Goal: Transaction & Acquisition: Purchase product/service

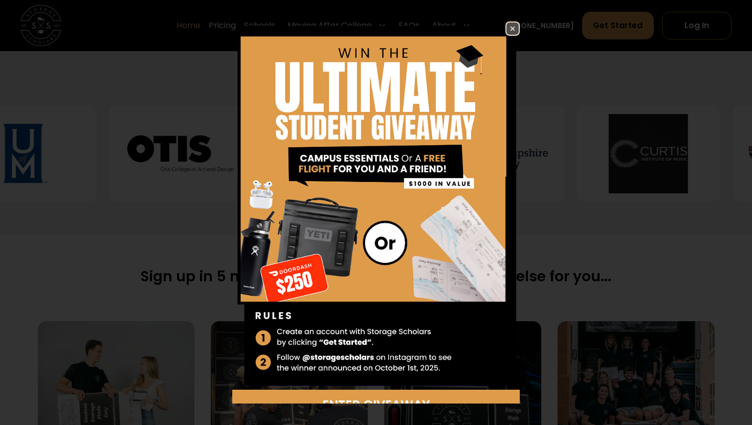
click at [509, 28] on img at bounding box center [512, 28] width 12 height 12
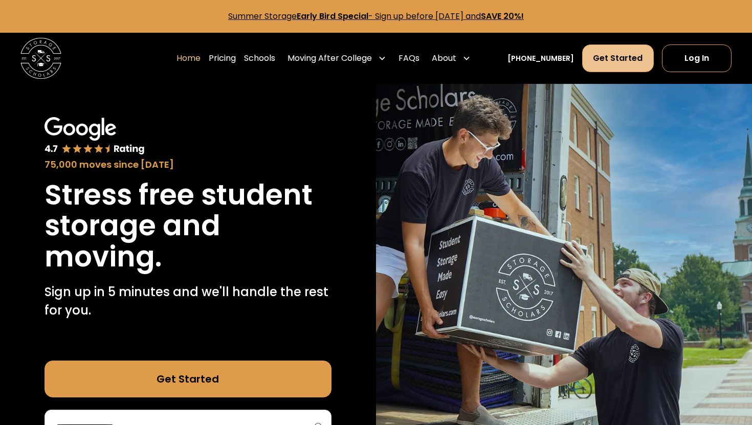
click at [628, 62] on link "Get Started" at bounding box center [617, 58] width 71 height 28
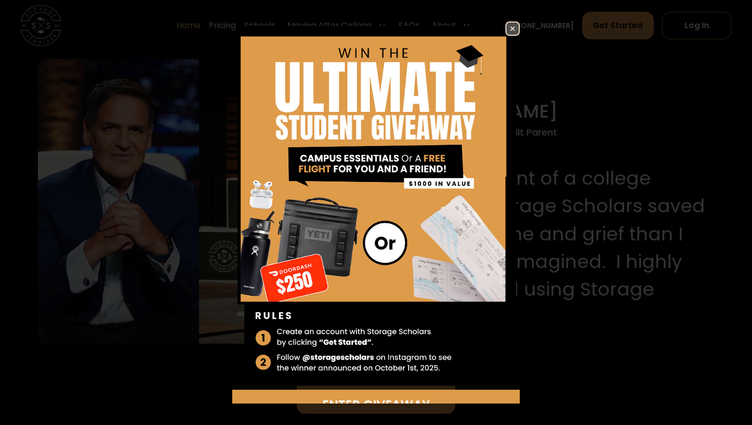
scroll to position [1010, 0]
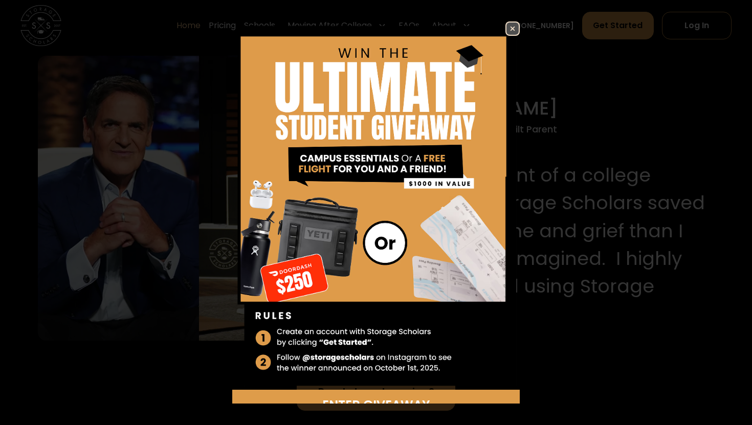
click at [515, 29] on img at bounding box center [512, 28] width 12 height 12
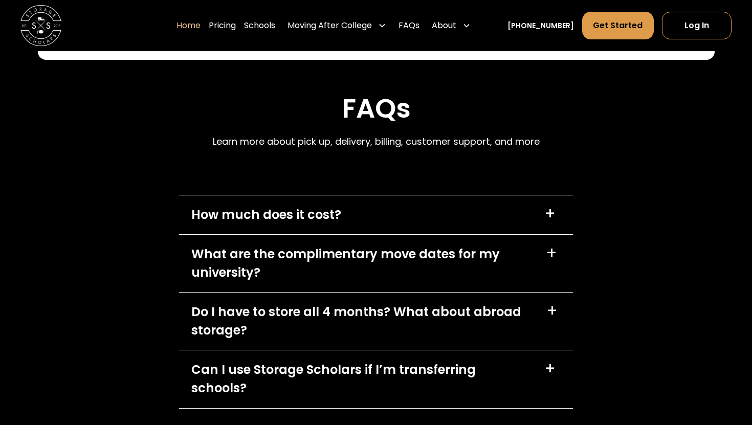
scroll to position [2801, 0]
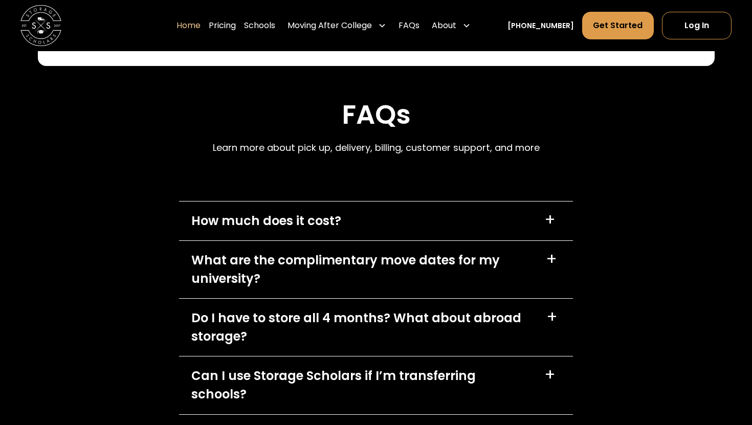
click at [455, 225] on div "How much does it cost? +" at bounding box center [376, 220] width 394 height 39
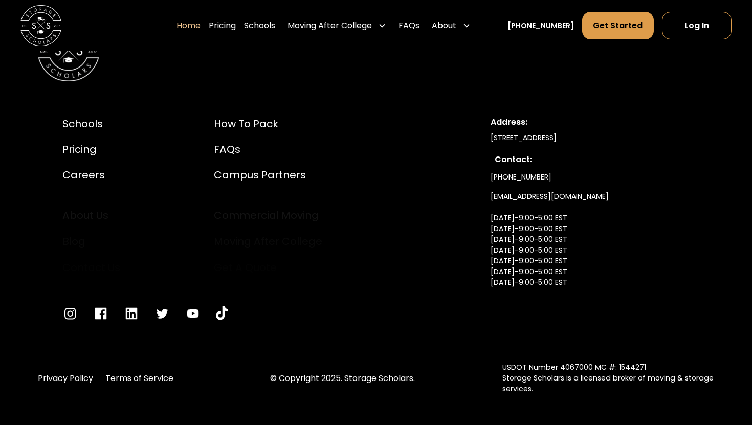
scroll to position [3590, 0]
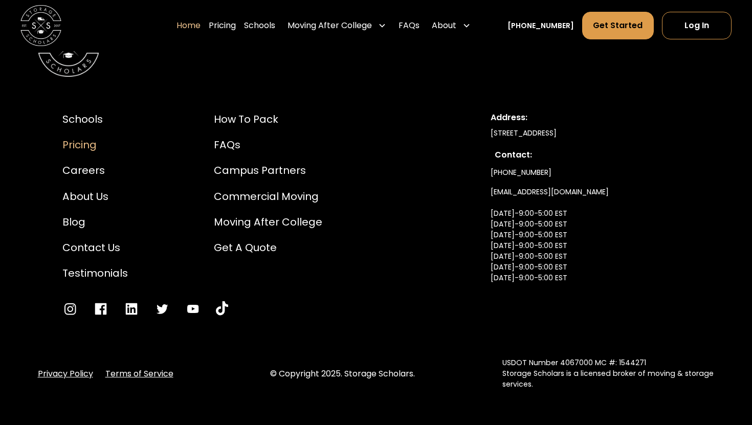
click at [92, 137] on div "Pricing" at bounding box center [94, 144] width 65 height 15
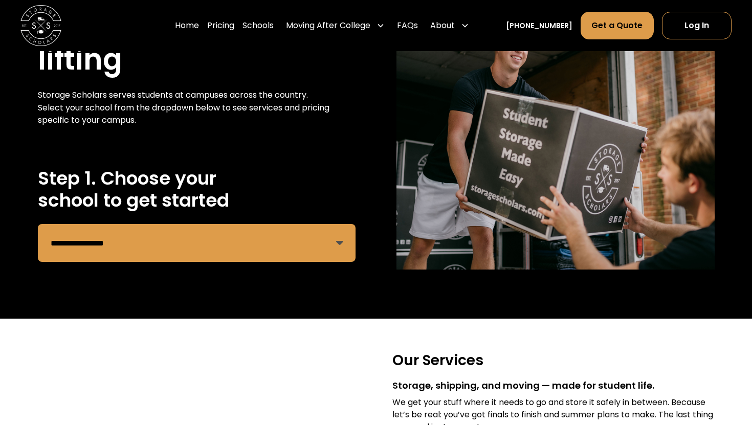
scroll to position [119, 0]
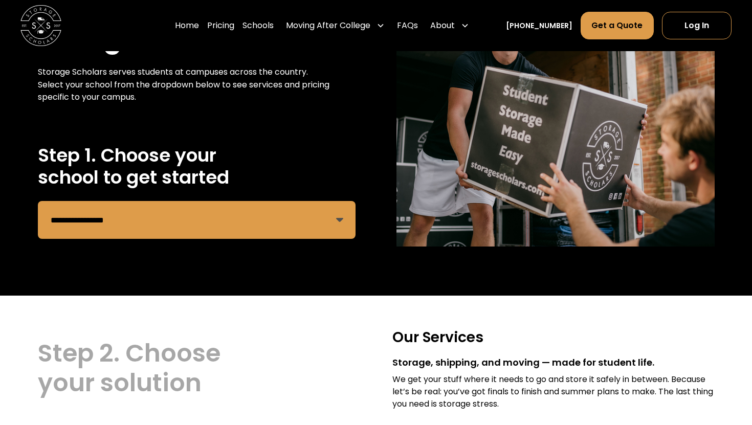
click at [179, 226] on select "**********" at bounding box center [197, 220] width 318 height 38
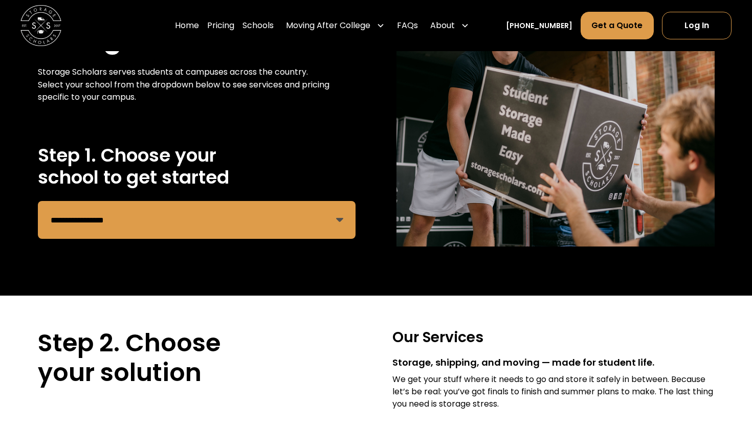
select select "**********"
click at [38, 201] on select "**********" at bounding box center [197, 220] width 318 height 38
click at [371, 289] on div "**********" at bounding box center [376, 114] width 752 height 364
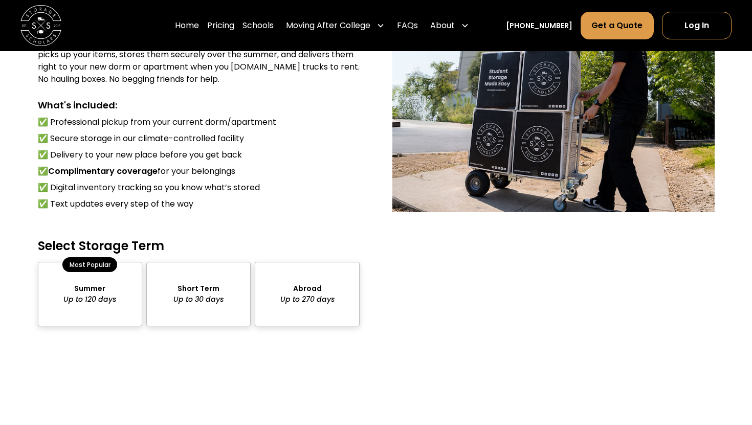
scroll to position [789, 0]
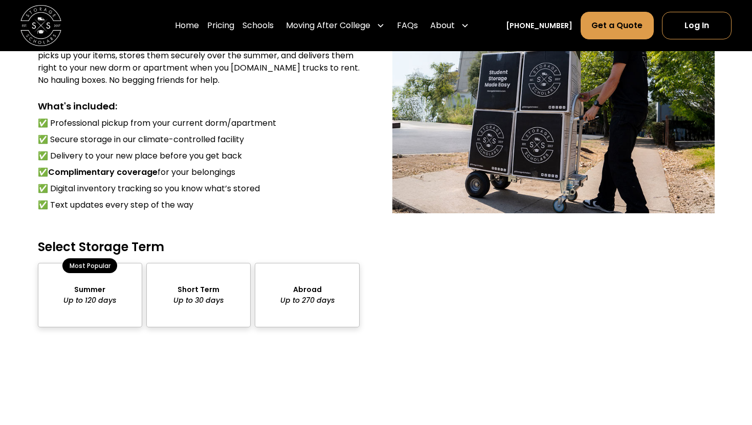
click at [100, 314] on div "package-pricing" at bounding box center [90, 295] width 104 height 64
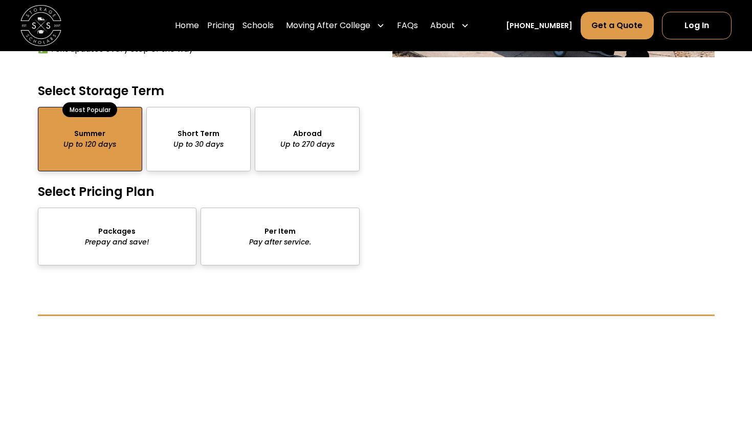
scroll to position [957, 0]
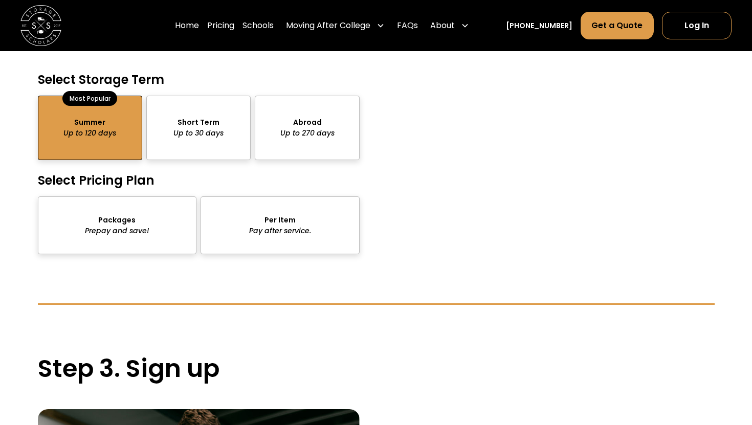
click at [164, 241] on div "package-pricing" at bounding box center [117, 225] width 159 height 58
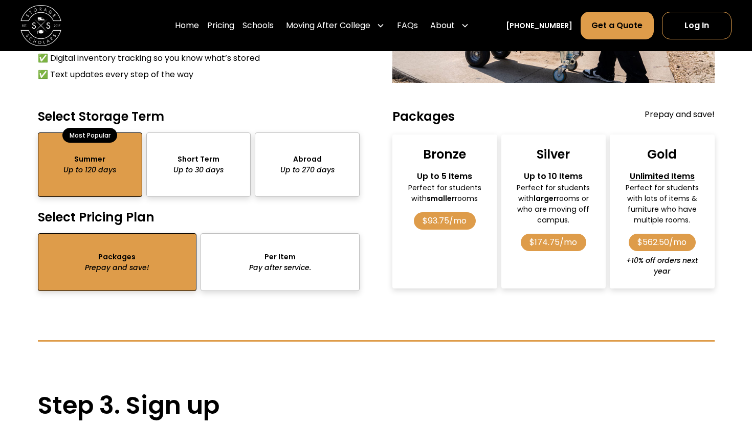
scroll to position [918, 0]
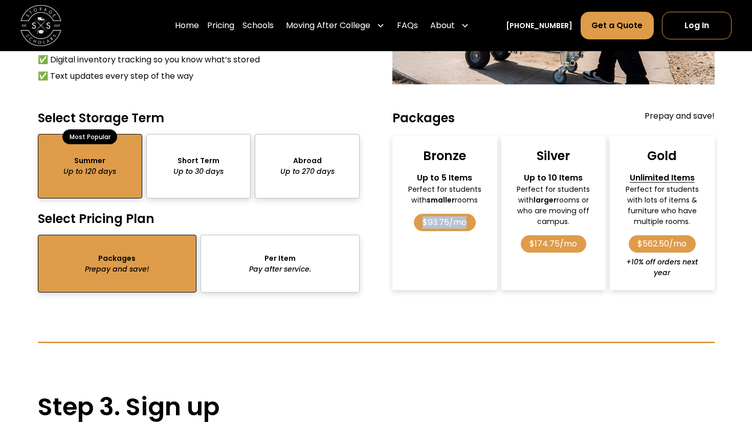
drag, startPoint x: 468, startPoint y: 219, endPoint x: 419, endPoint y: 219, distance: 49.6
click at [419, 219] on div "$93.75/mo" at bounding box center [445, 222] width 62 height 17
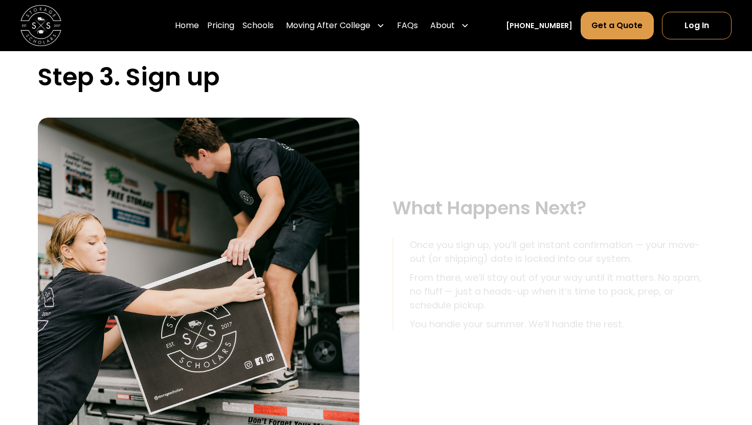
click at [417, 209] on h3 "What Happens Next?" at bounding box center [553, 208] width 322 height 22
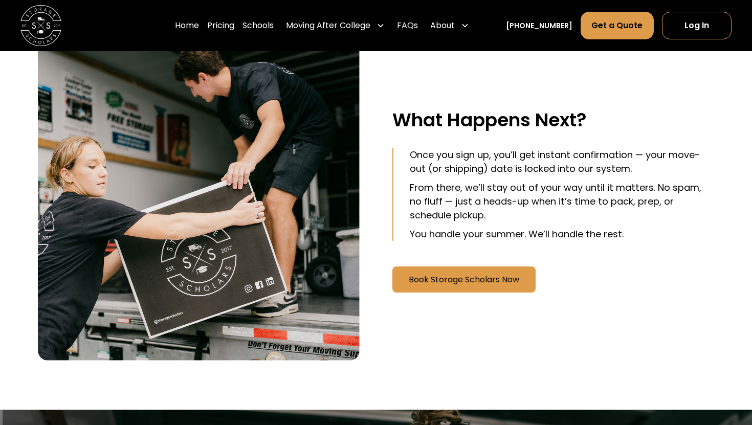
scroll to position [1341, 0]
